Goal: Information Seeking & Learning: Learn about a topic

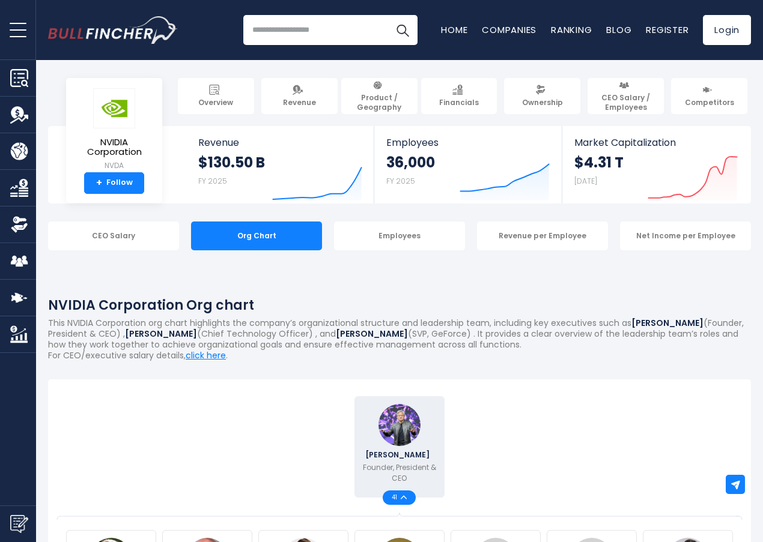
click at [308, 32] on input "search" at bounding box center [330, 30] width 174 height 30
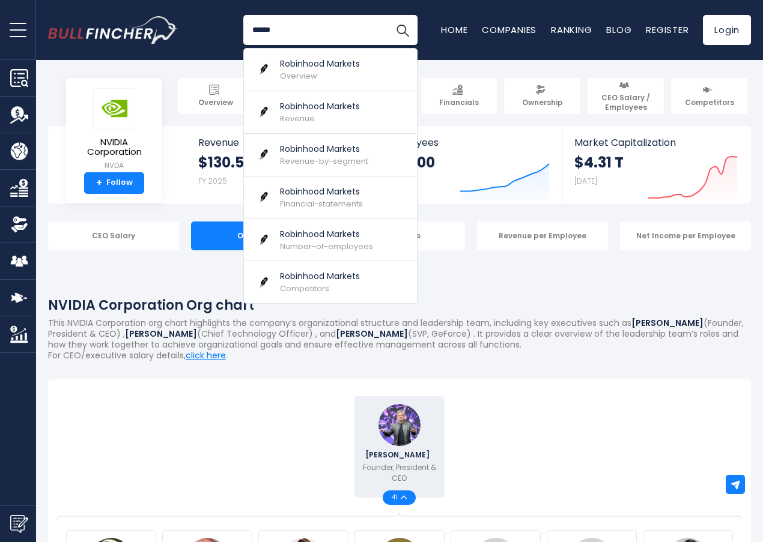
type input "******"
drag, startPoint x: 139, startPoint y: 445, endPoint x: 159, endPoint y: 408, distance: 41.9
click at [141, 444] on div "Jensen Huang Founder, President & CEO 41" at bounding box center [399, 448] width 673 height 108
click at [108, 120] on img at bounding box center [114, 108] width 42 height 40
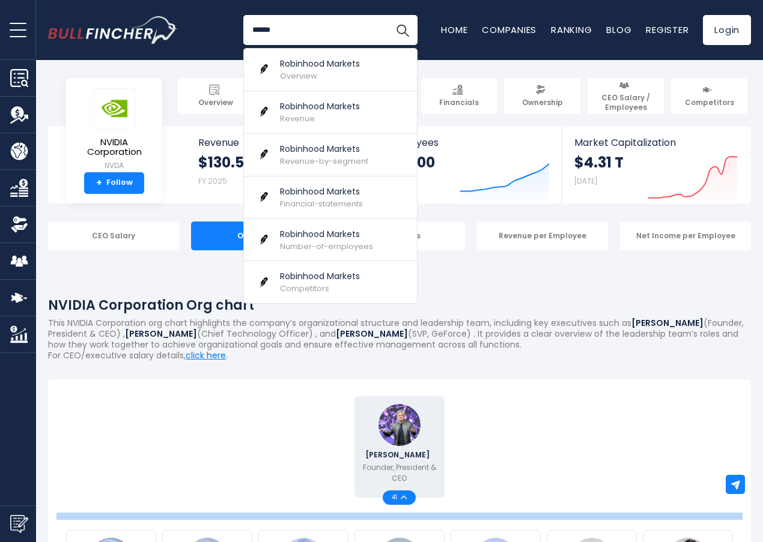
click at [592, 476] on div "Jensen Huang Founder, President & CEO 41" at bounding box center [399, 448] width 673 height 108
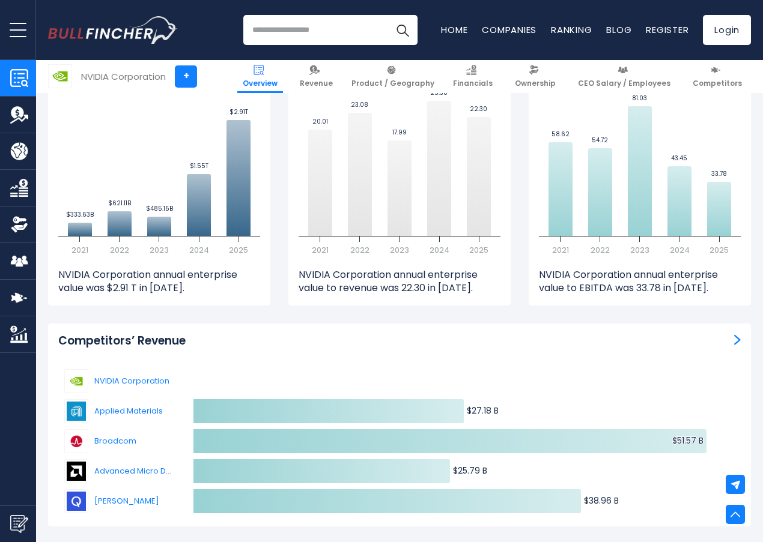
scroll to position [3364, 0]
click at [14, 335] on img "Company Market Cap" at bounding box center [19, 335] width 18 height 18
click at [23, 302] on img "Company Competitors" at bounding box center [19, 298] width 18 height 18
click at [9, 332] on link "Market Cap" at bounding box center [18, 335] width 36 height 36
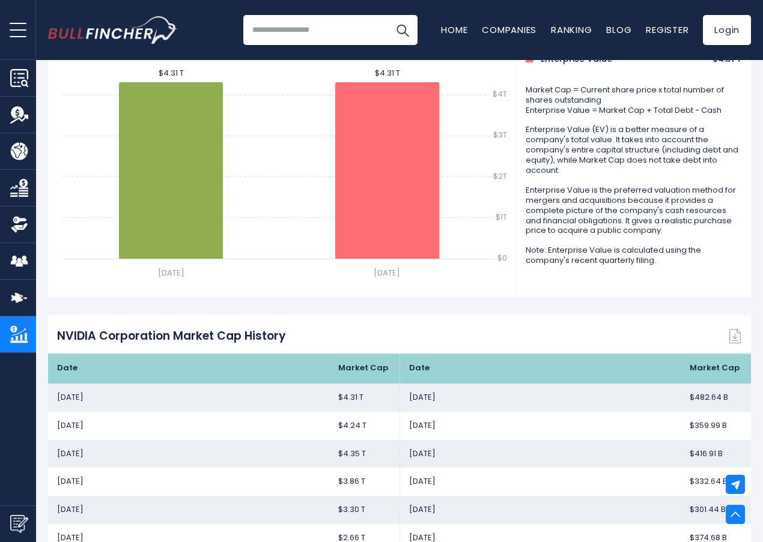
scroll to position [601, 0]
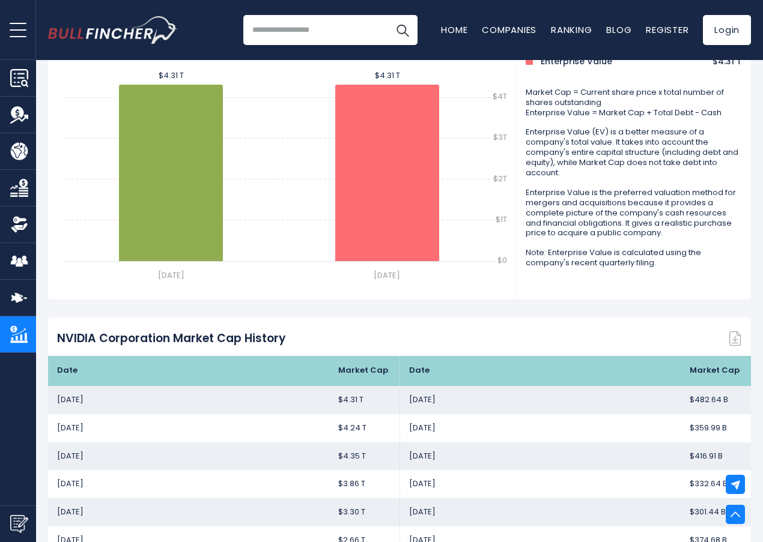
click at [19, 153] on img "Company Product/Geography" at bounding box center [19, 151] width 18 height 18
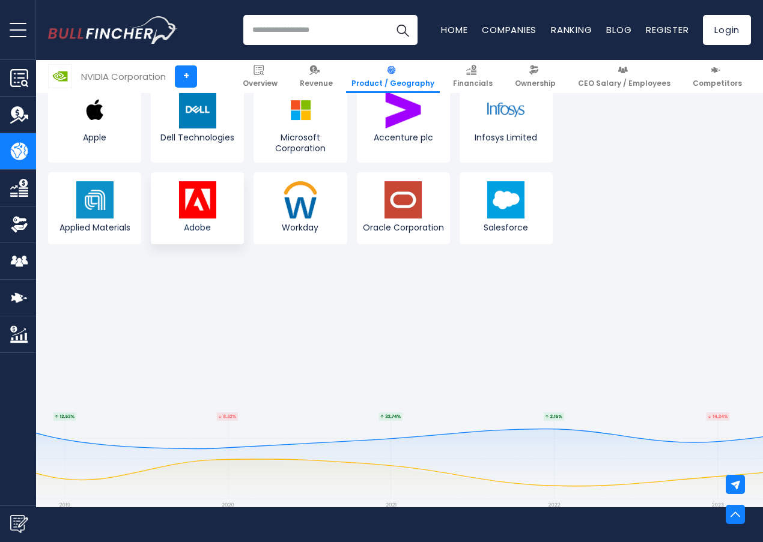
scroll to position [2403, 0]
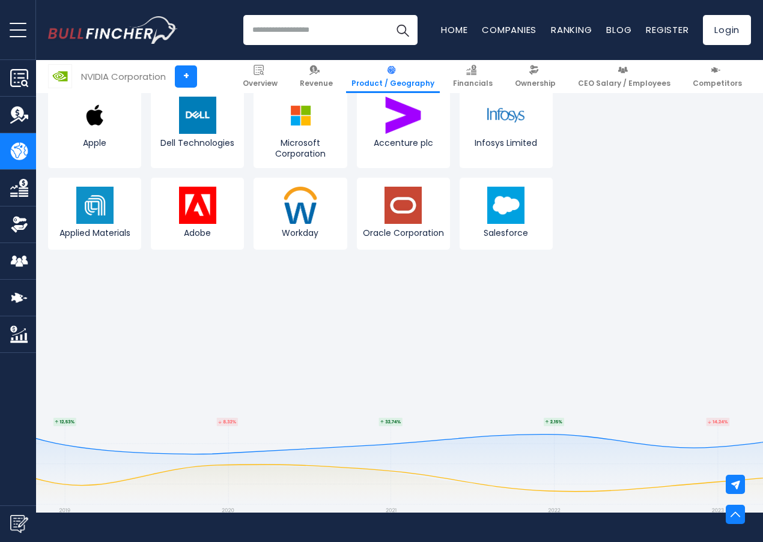
click at [17, 122] on img "Company Revenue" at bounding box center [19, 115] width 18 height 18
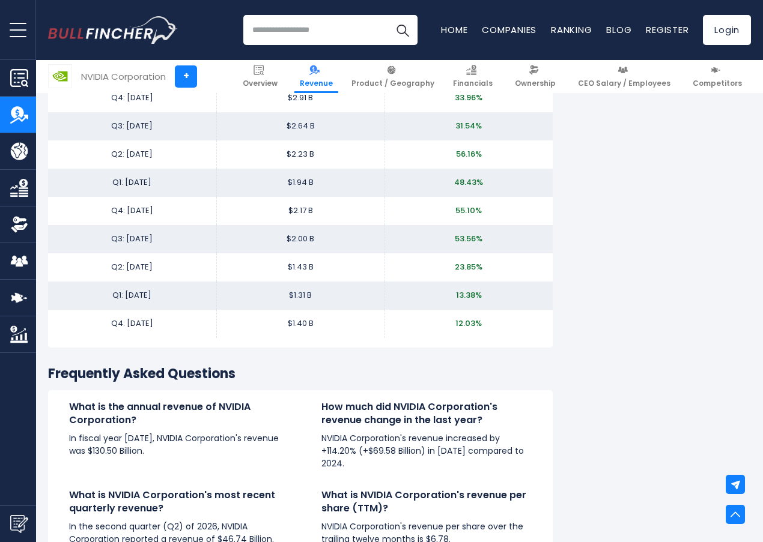
scroll to position [2643, 0]
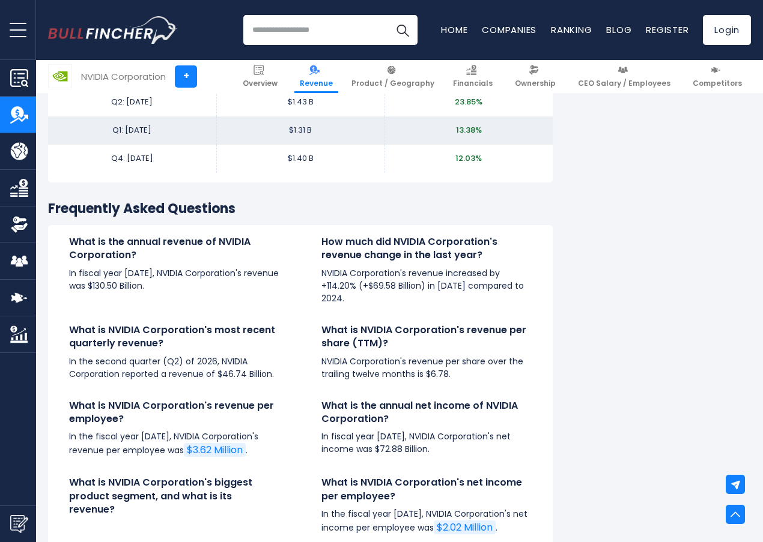
click at [14, 85] on img "Company Overview" at bounding box center [19, 78] width 18 height 18
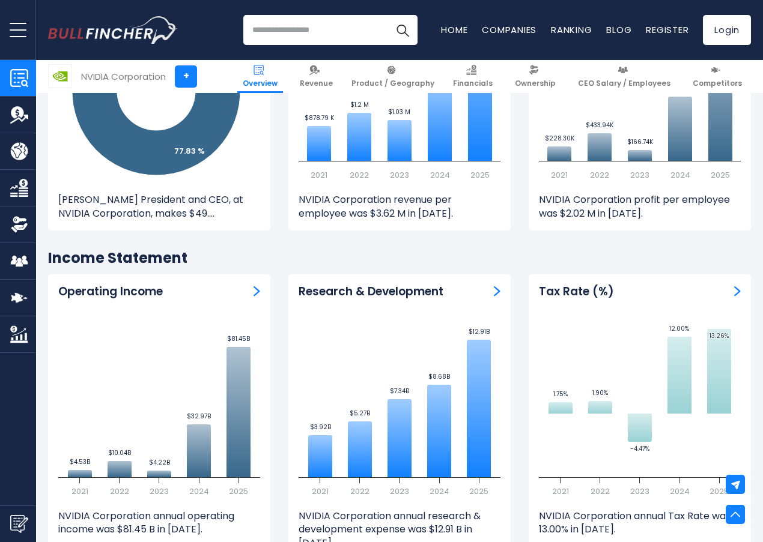
scroll to position [1682, 0]
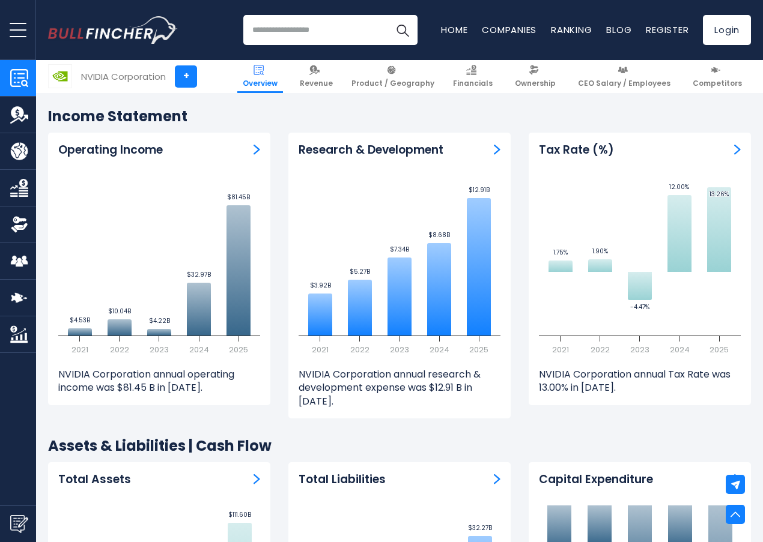
click at [482, 143] on div "Research & Development" at bounding box center [400, 150] width 202 height 15
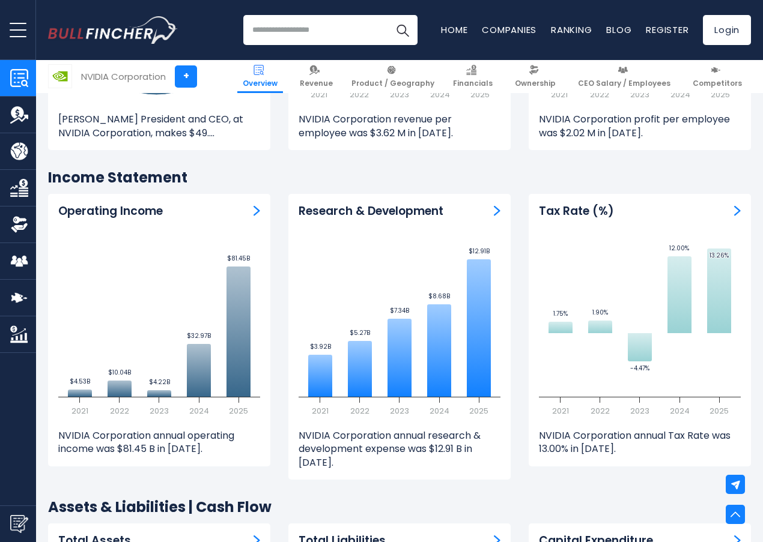
scroll to position [1622, 0]
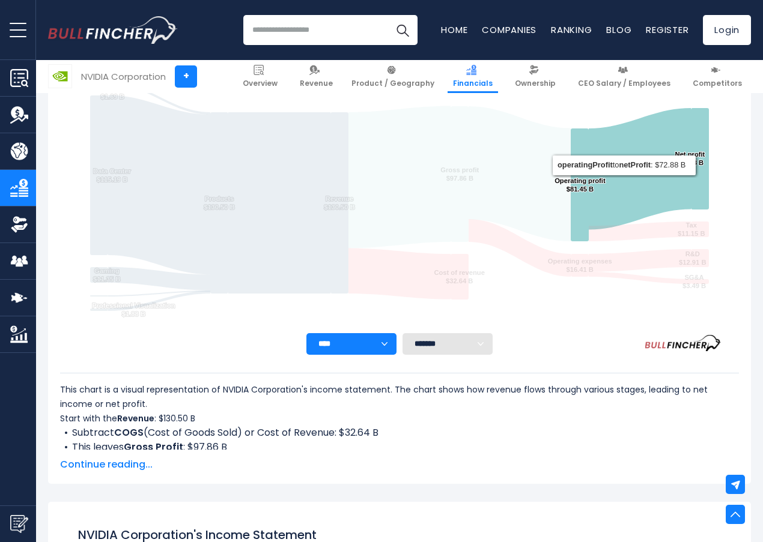
scroll to position [229, 0]
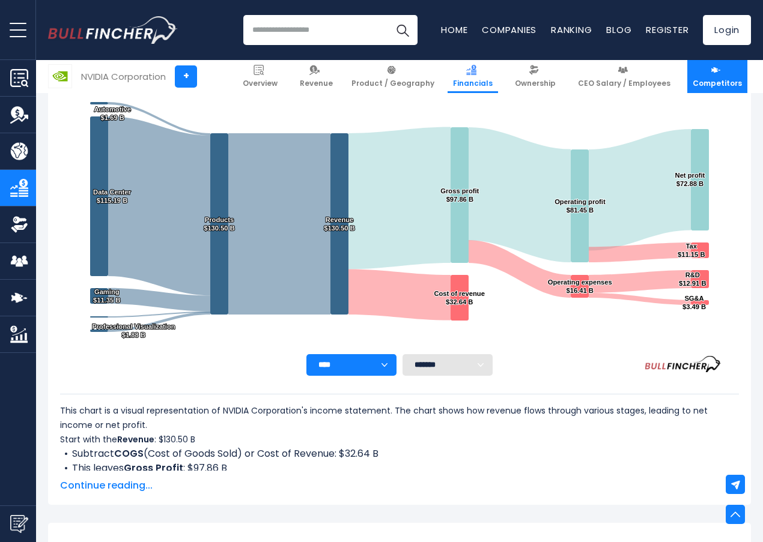
click at [723, 76] on link "Competitors" at bounding box center [717, 76] width 60 height 33
click at [714, 80] on span "Competitors" at bounding box center [717, 84] width 49 height 10
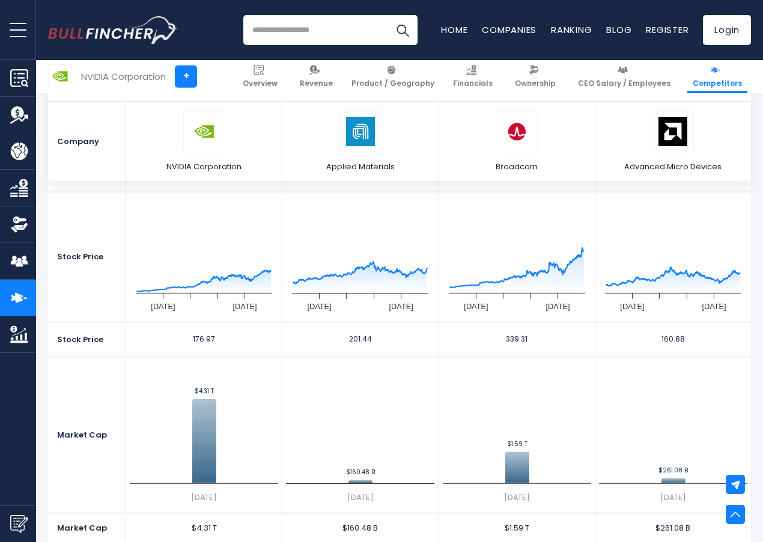
scroll to position [351, 0]
